Goal: Check status: Check status

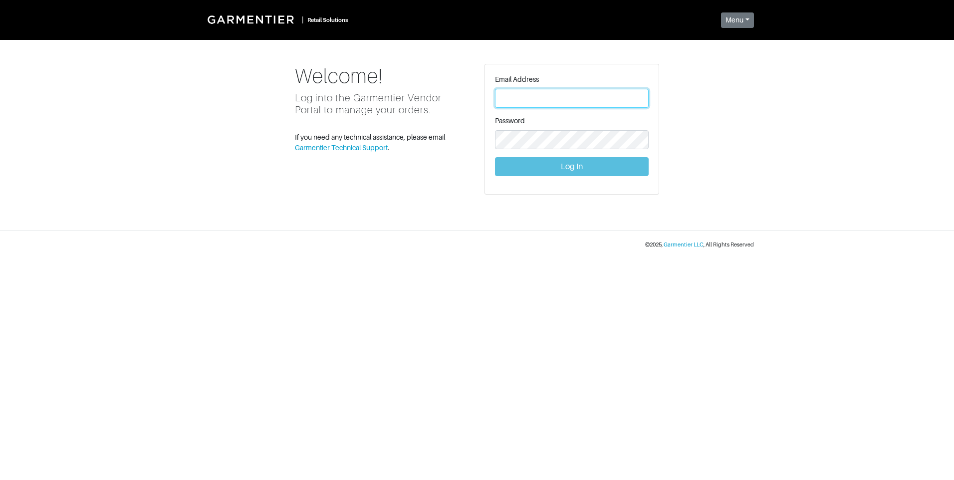
type input "[PERSON_NAME][EMAIL_ADDRESS][DOMAIN_NAME]"
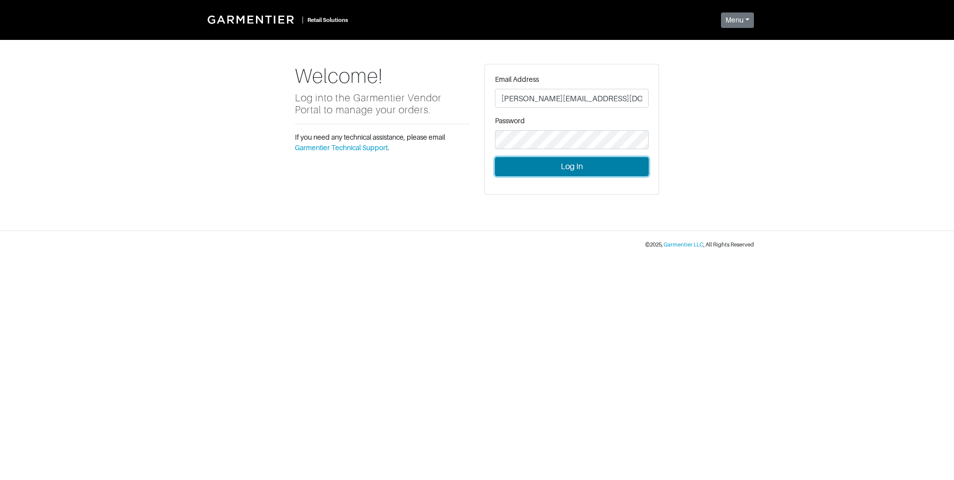
click at [587, 162] on button "Log In" at bounding box center [572, 166] width 154 height 19
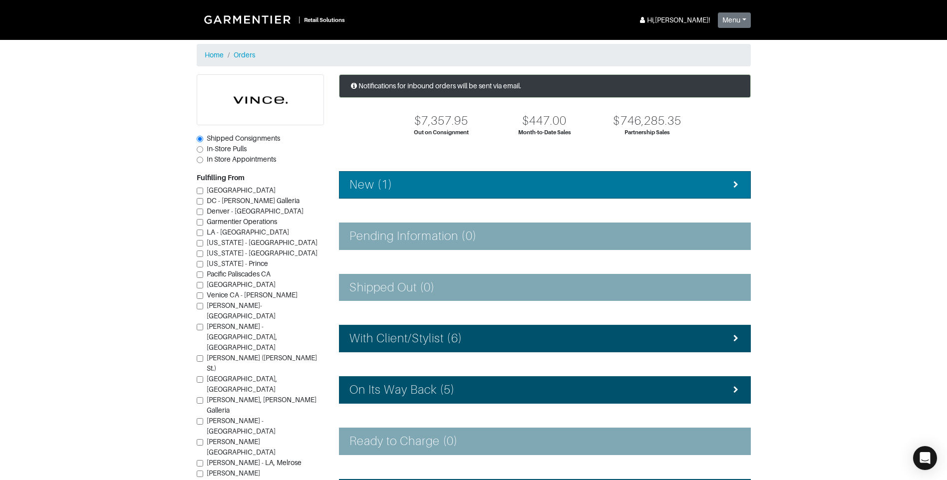
click at [564, 194] on li "New (1)" at bounding box center [545, 184] width 412 height 27
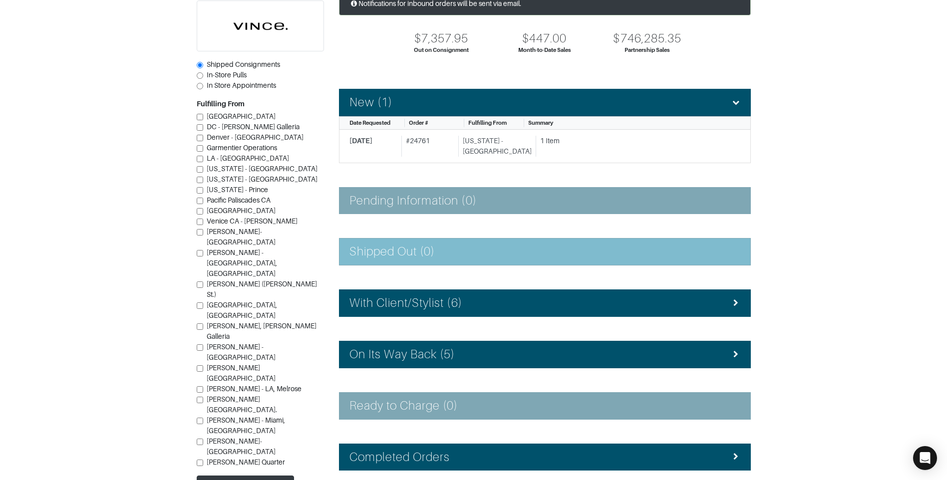
scroll to position [100, 0]
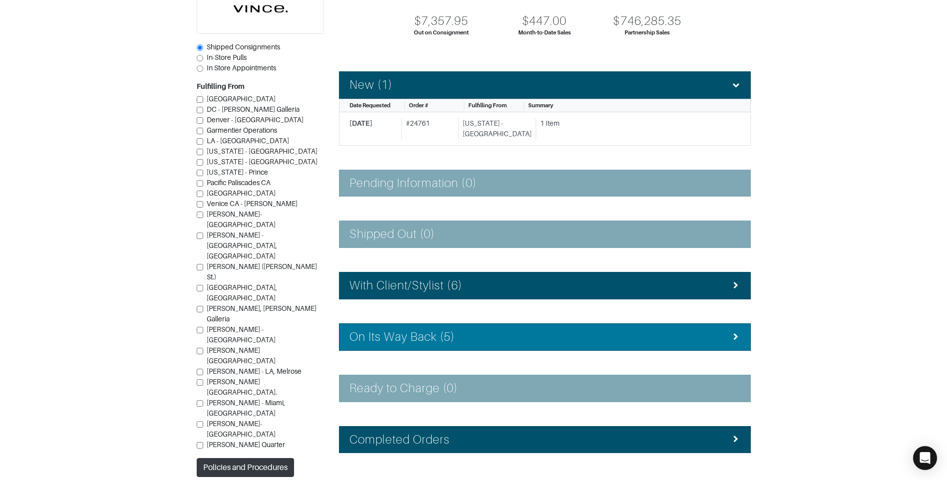
click at [518, 337] on div "On Its Way Back (5)" at bounding box center [544, 337] width 391 height 14
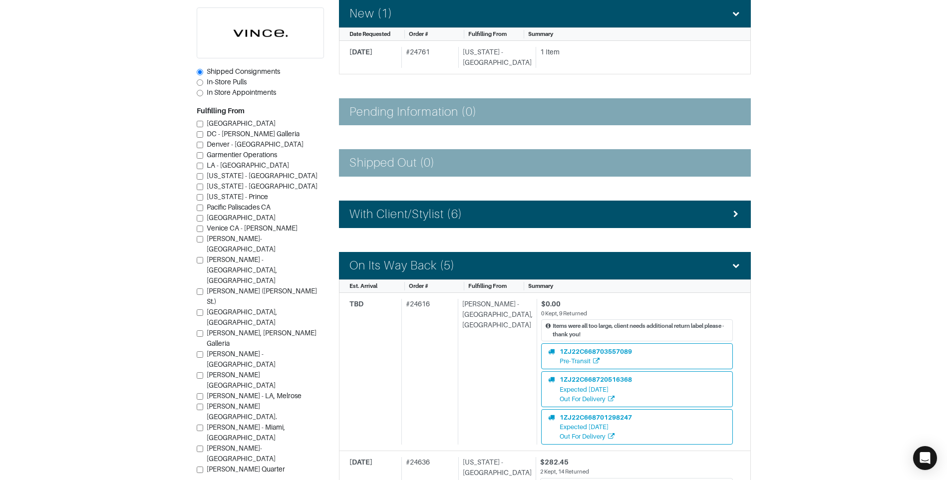
scroll to position [98, 0]
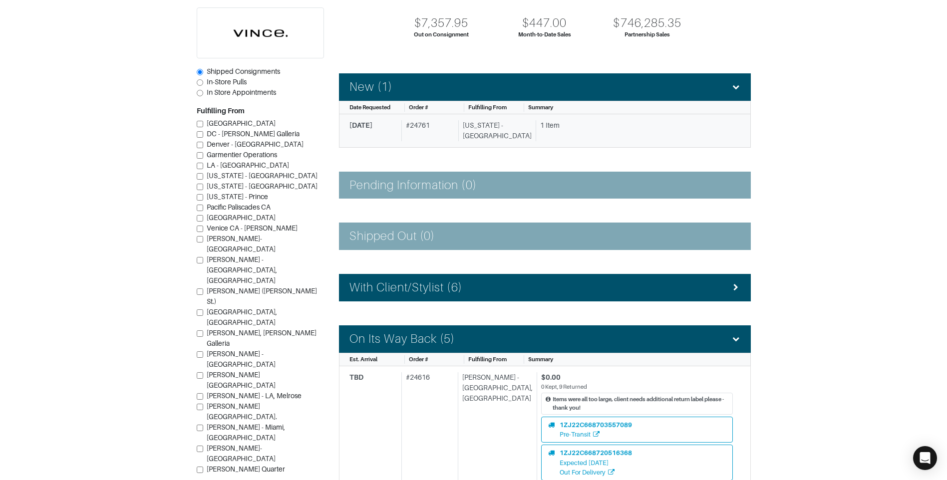
click at [394, 139] on div "[DATE]" at bounding box center [373, 130] width 48 height 21
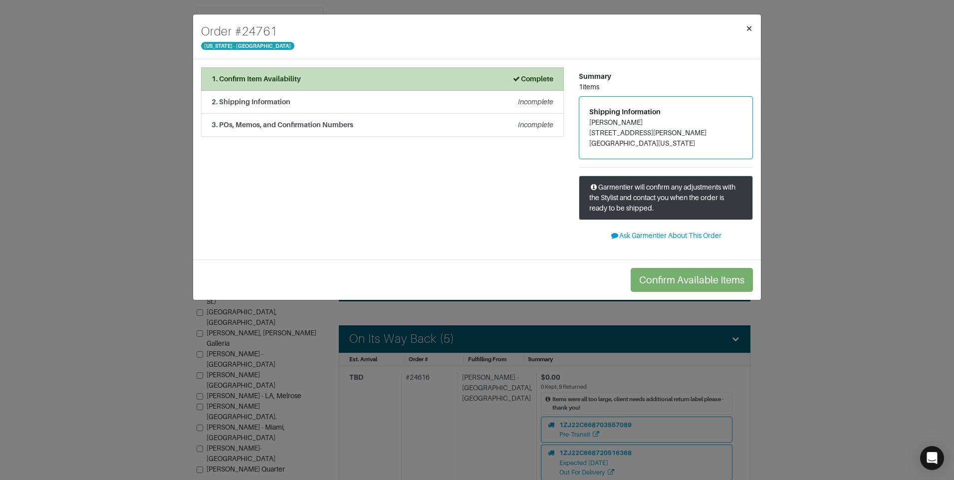
click at [749, 27] on span "×" at bounding box center [749, 27] width 7 height 13
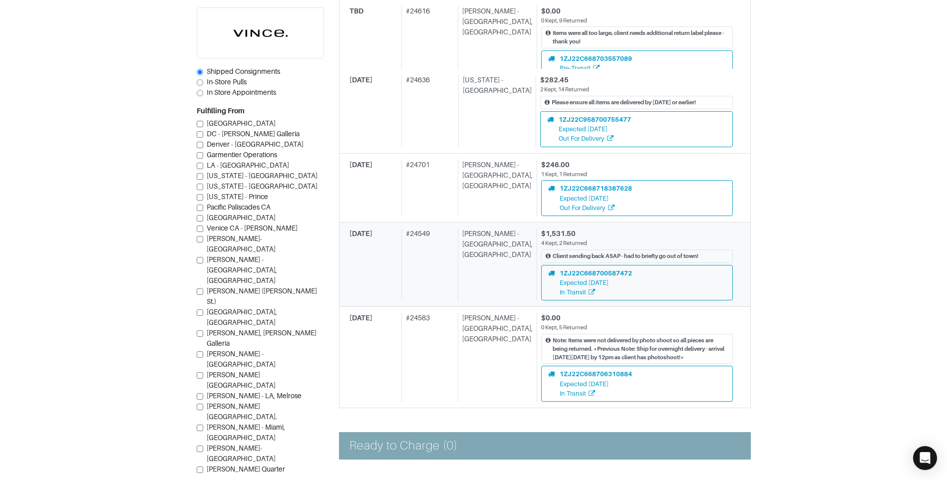
scroll to position [647, 0]
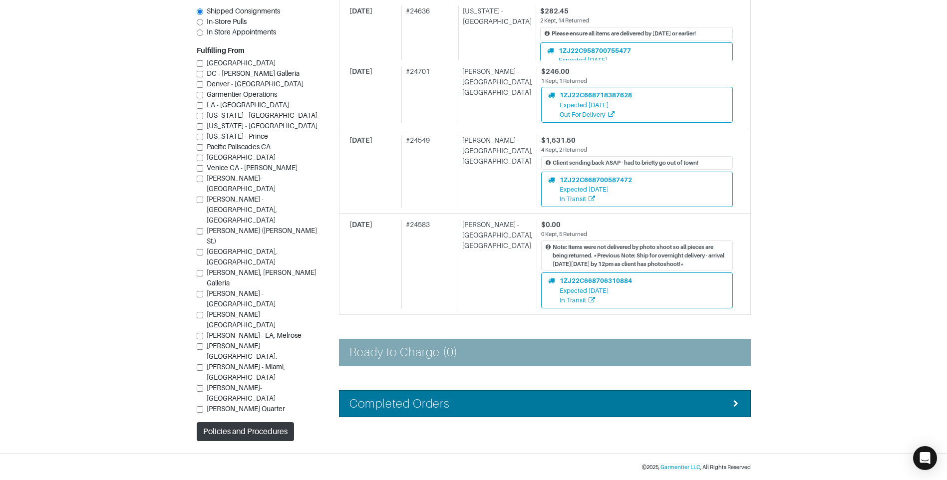
click at [525, 401] on div "Completed Orders" at bounding box center [544, 404] width 391 height 14
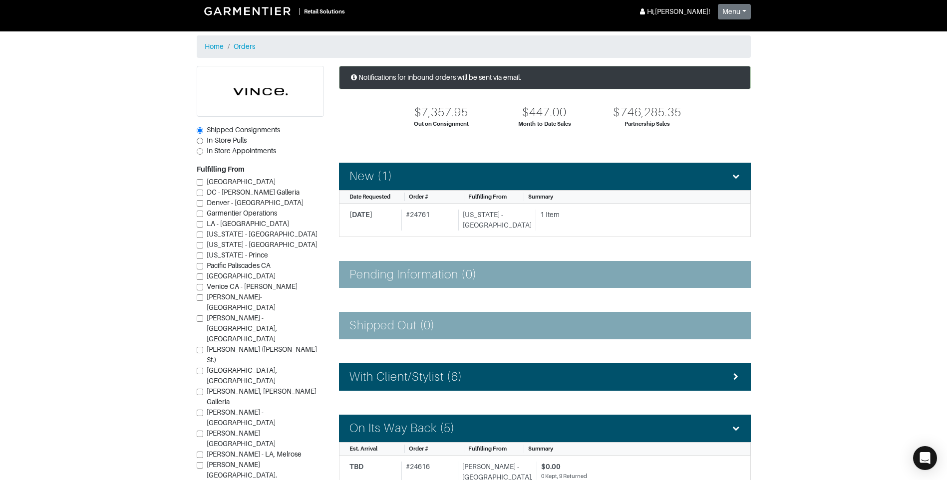
scroll to position [0, 0]
